Goal: Navigation & Orientation: Find specific page/section

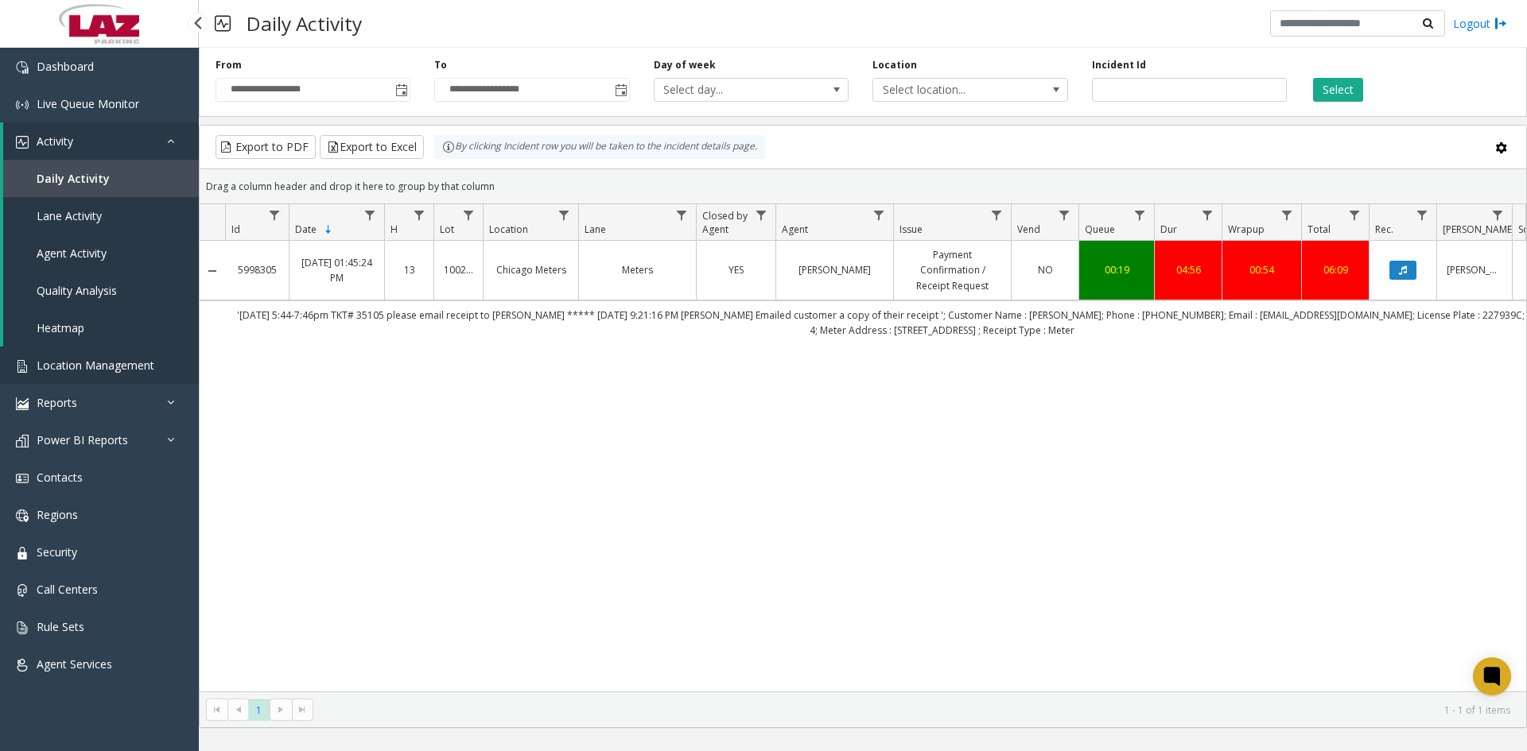
click at [113, 372] on span "Location Management" at bounding box center [96, 365] width 118 height 15
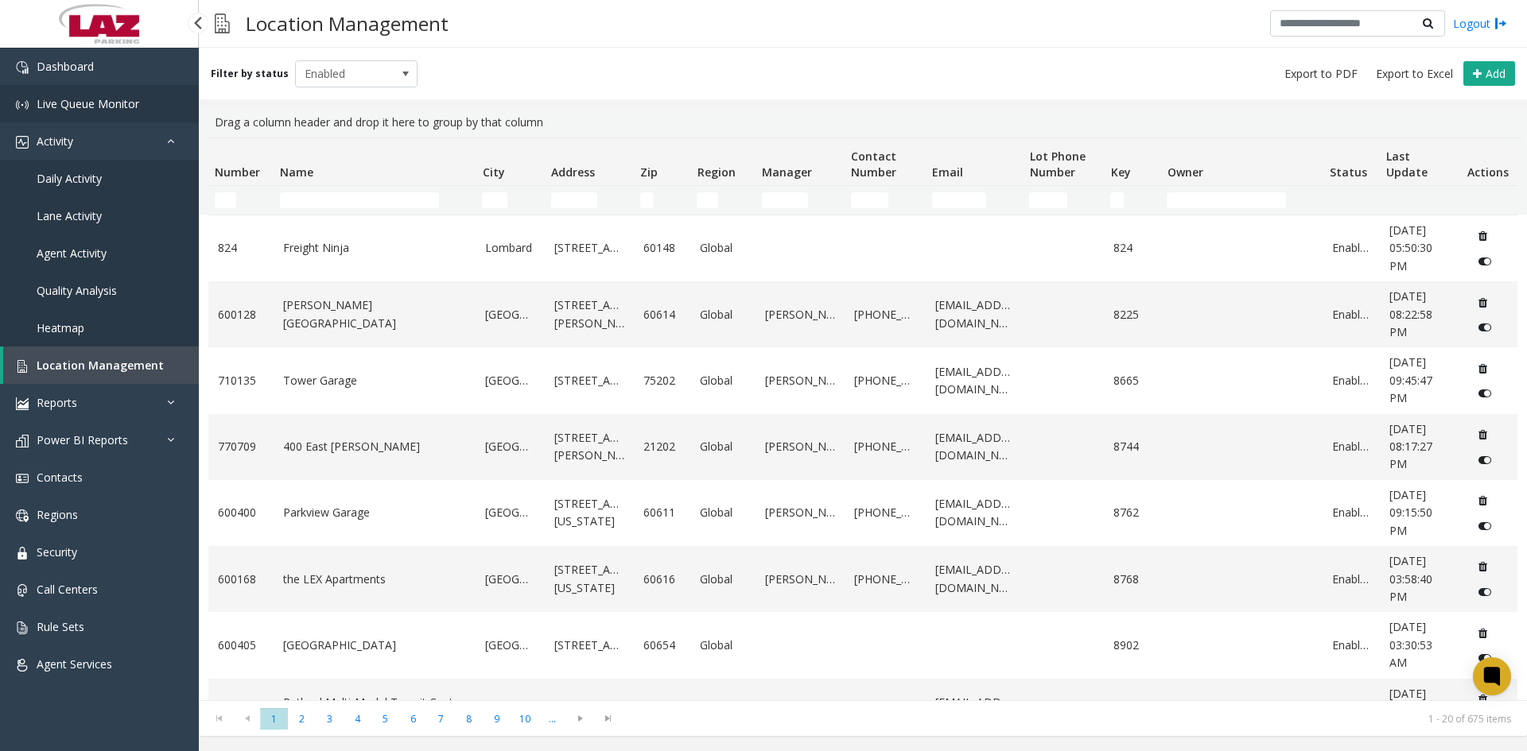
click at [86, 104] on span "Live Queue Monitor" at bounding box center [88, 103] width 103 height 15
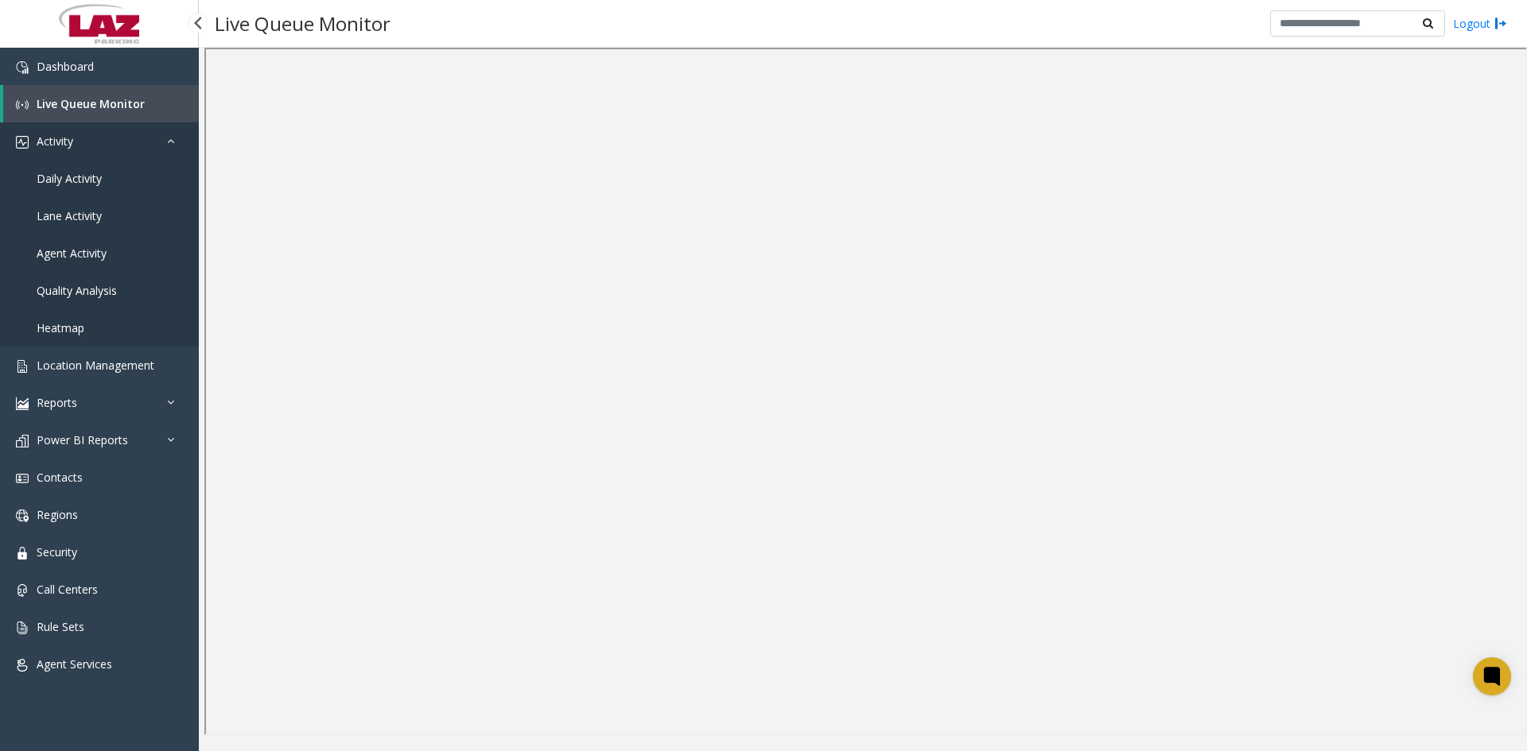
click at [56, 143] on span "Activity" at bounding box center [55, 141] width 37 height 15
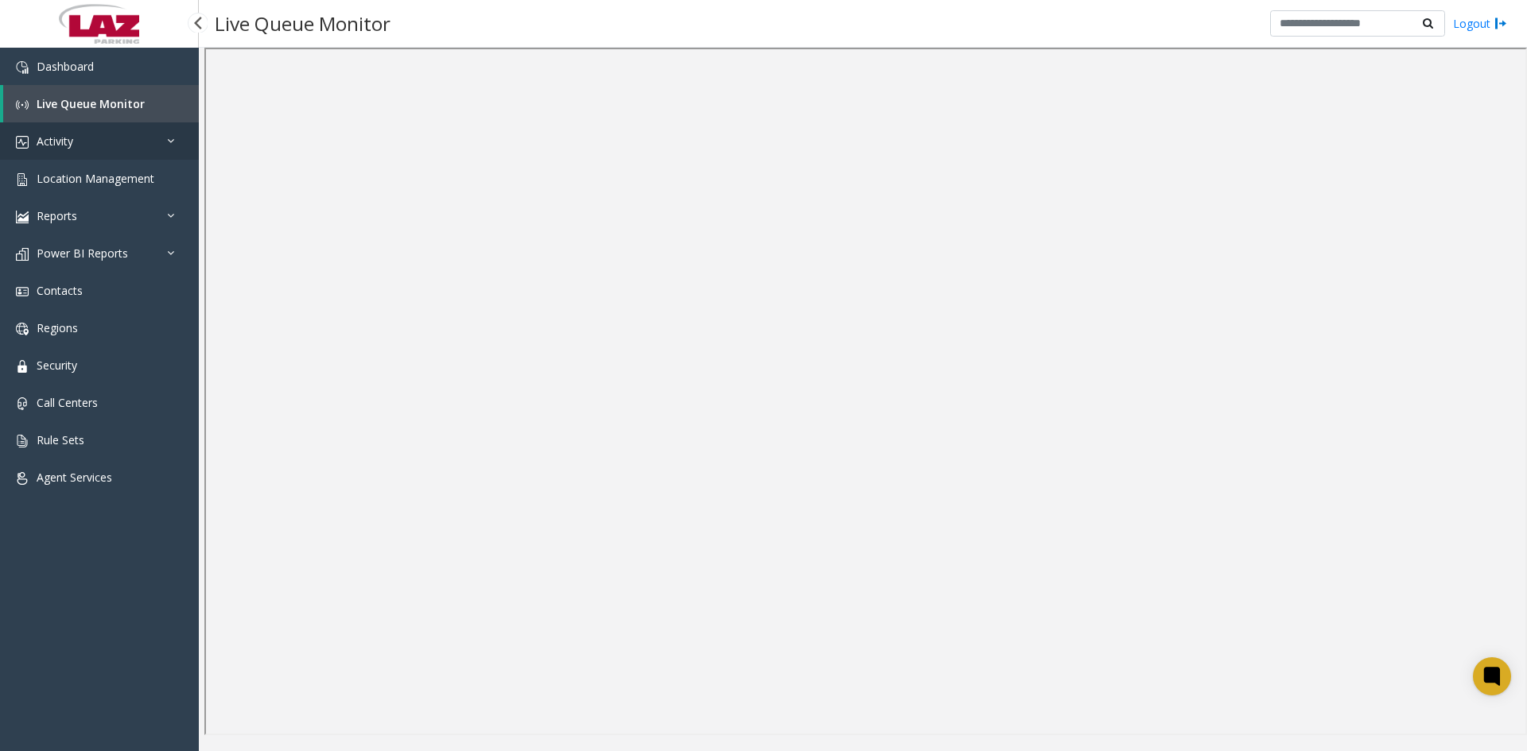
click at [56, 143] on span "Activity" at bounding box center [55, 141] width 37 height 15
